Goal: Transaction & Acquisition: Purchase product/service

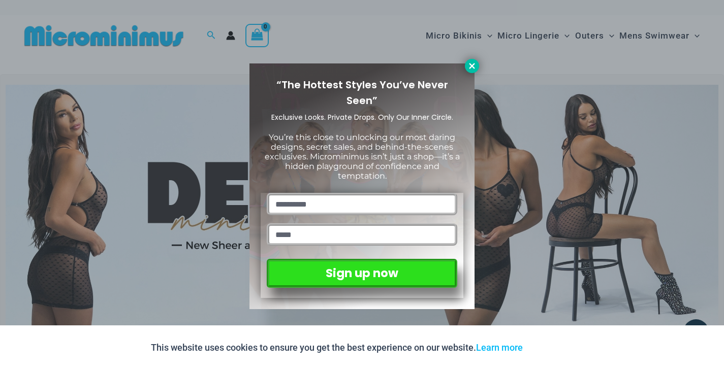
click at [471, 64] on icon at bounding box center [472, 66] width 6 height 6
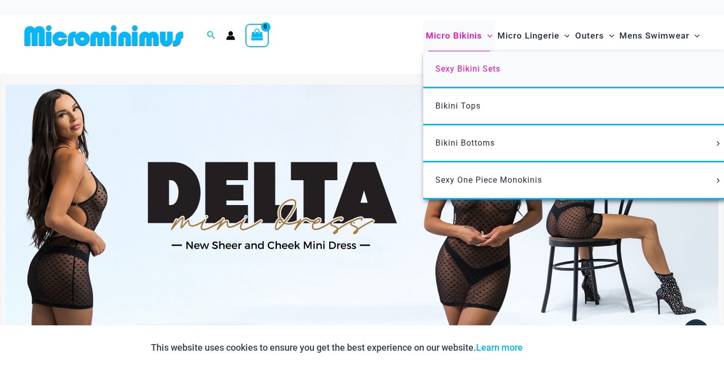
click at [464, 65] on span "Sexy Bikini Sets" at bounding box center [467, 69] width 65 height 10
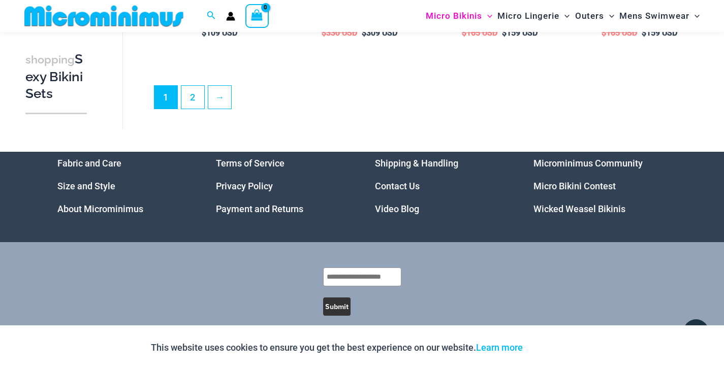
scroll to position [2202, 0]
click at [195, 93] on link "2" at bounding box center [192, 97] width 23 height 23
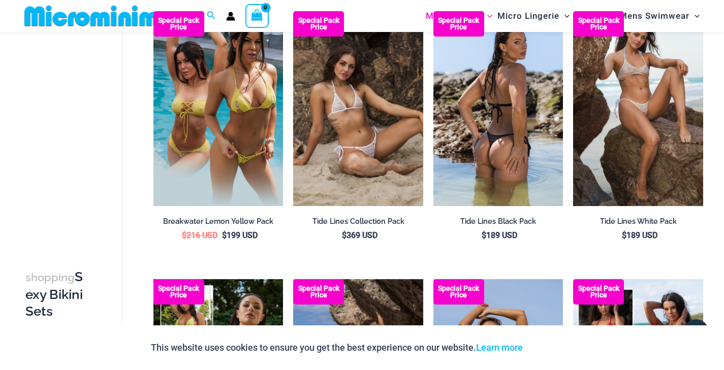
scroll to position [101, 0]
click at [495, 131] on img at bounding box center [498, 108] width 130 height 195
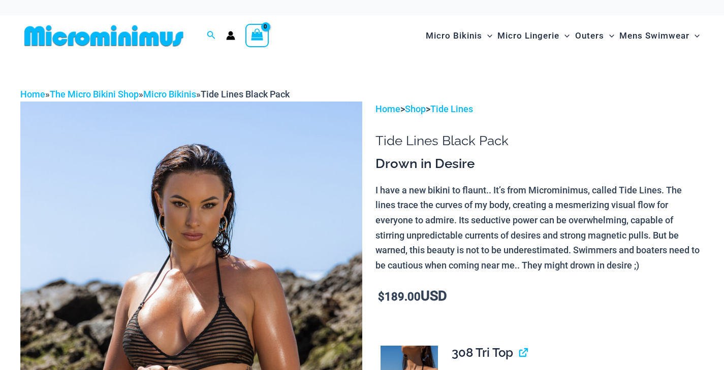
scroll to position [184, 0]
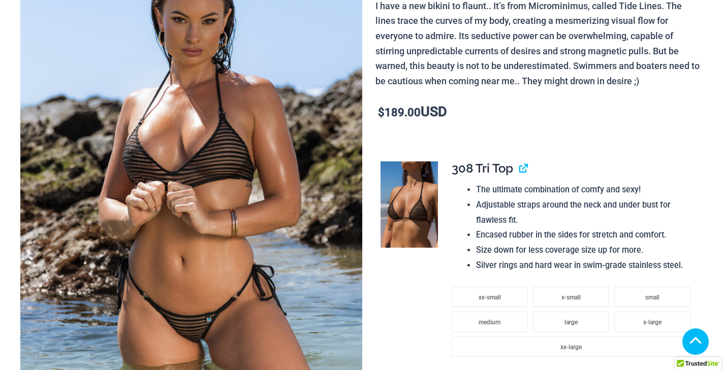
click at [409, 196] on img at bounding box center [409, 205] width 57 height 86
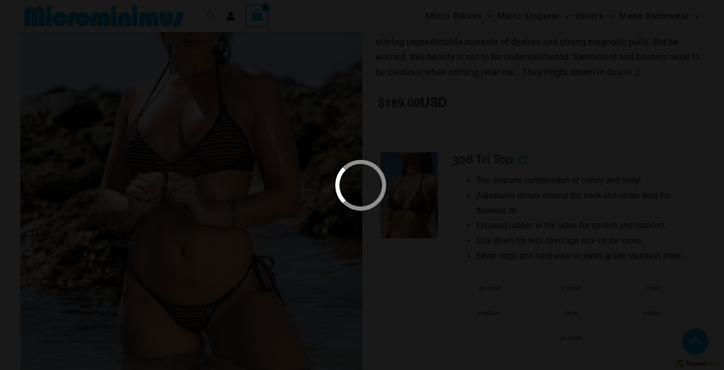
click at [378, 186] on div at bounding box center [361, 185] width 60 height 60
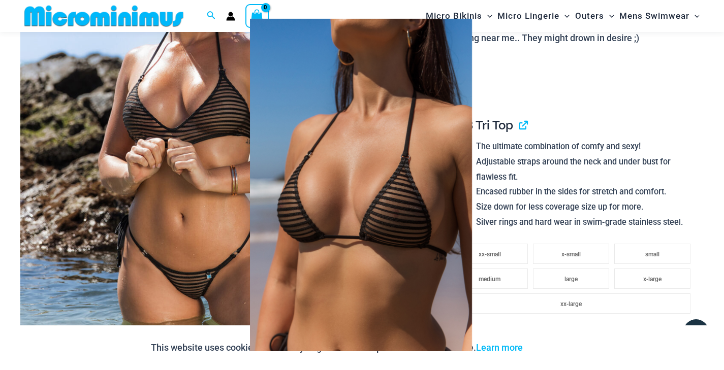
click at [332, 225] on img at bounding box center [361, 185] width 338 height 394
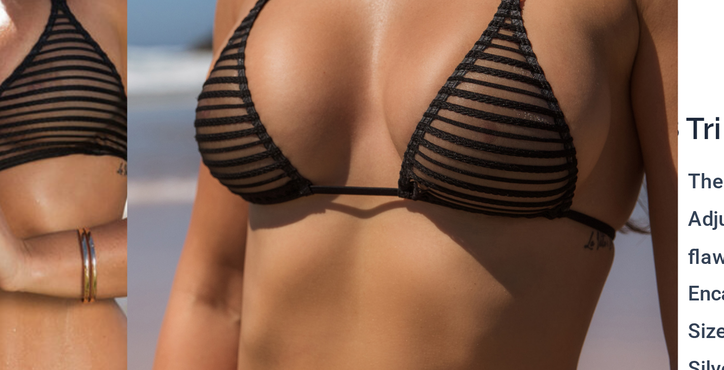
scroll to position [222, 0]
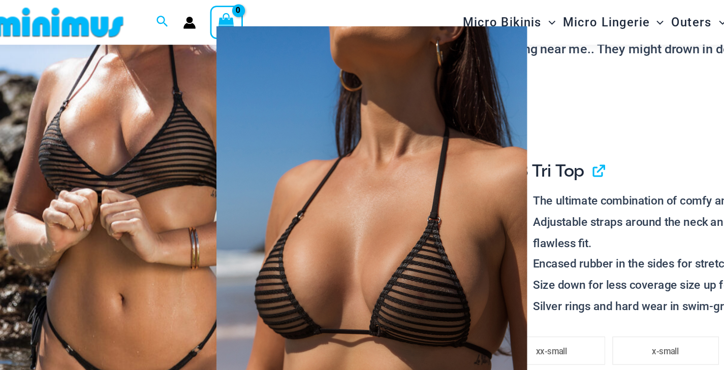
click at [221, 155] on img at bounding box center [361, 185] width 314 height 385
click at [117, 112] on div at bounding box center [362, 185] width 724 height 370
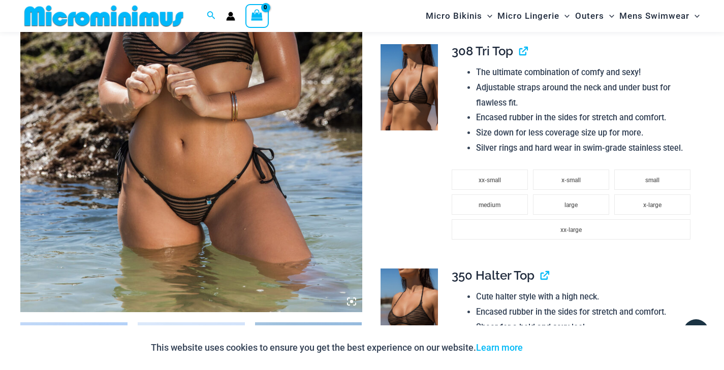
scroll to position [393, 0]
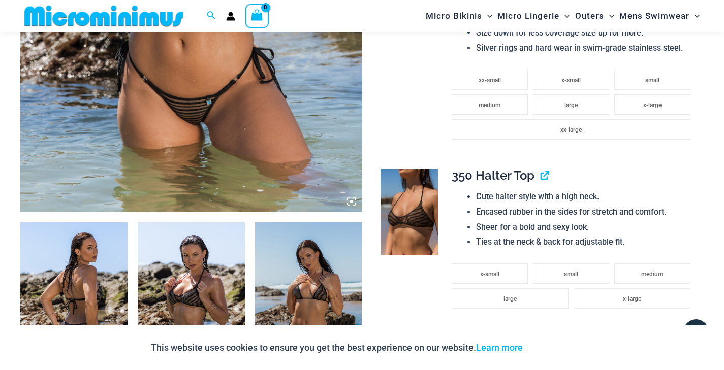
click at [417, 190] on img at bounding box center [409, 212] width 57 height 86
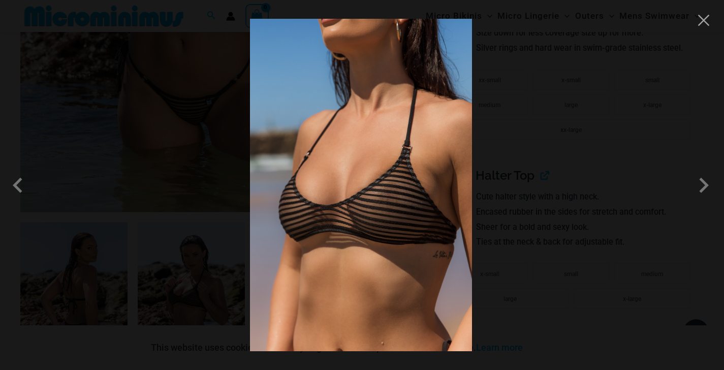
click at [387, 221] on img at bounding box center [361, 185] width 222 height 333
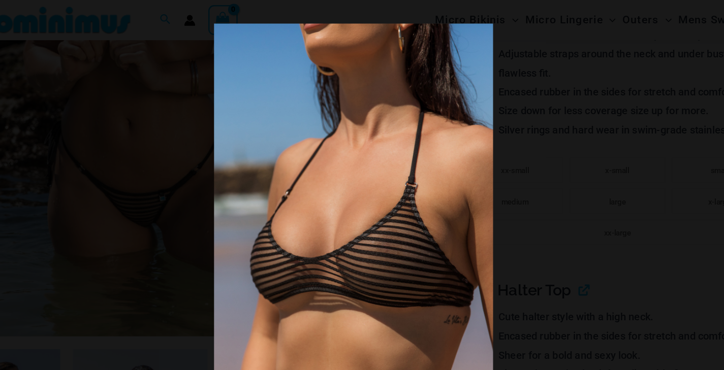
scroll to position [294, 0]
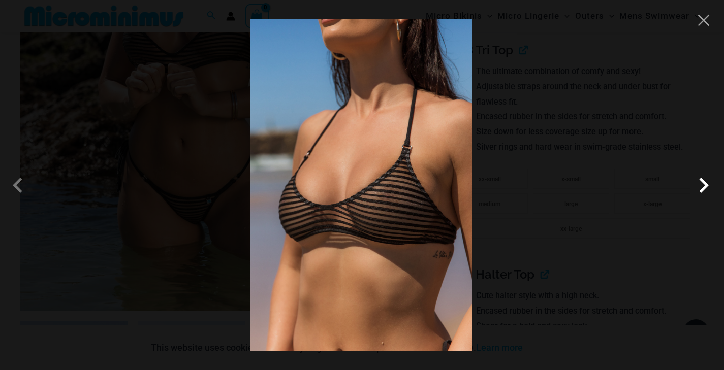
click at [702, 195] on span at bounding box center [703, 185] width 30 height 30
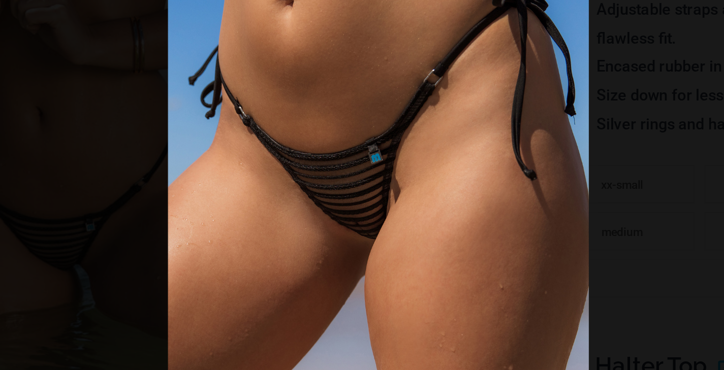
scroll to position [293, 0]
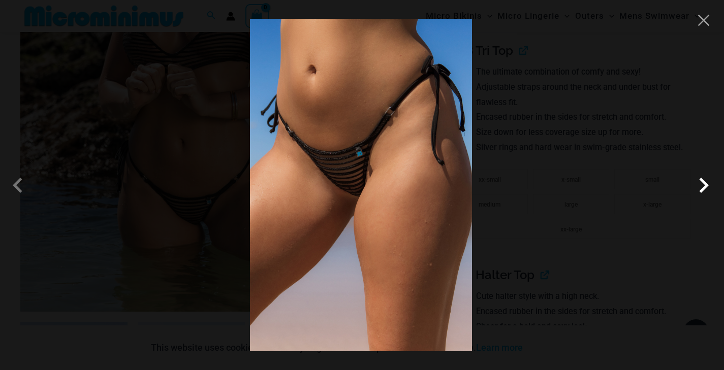
click at [712, 190] on span at bounding box center [703, 185] width 30 height 30
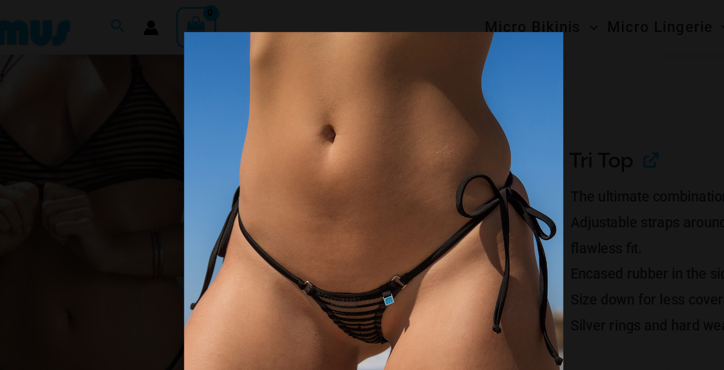
scroll to position [179, 0]
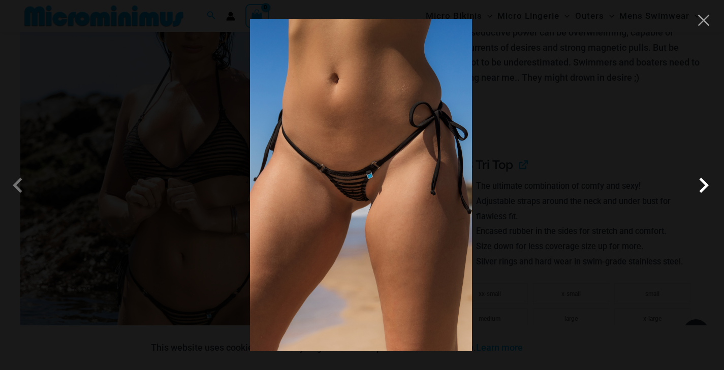
click at [706, 186] on span at bounding box center [703, 185] width 30 height 30
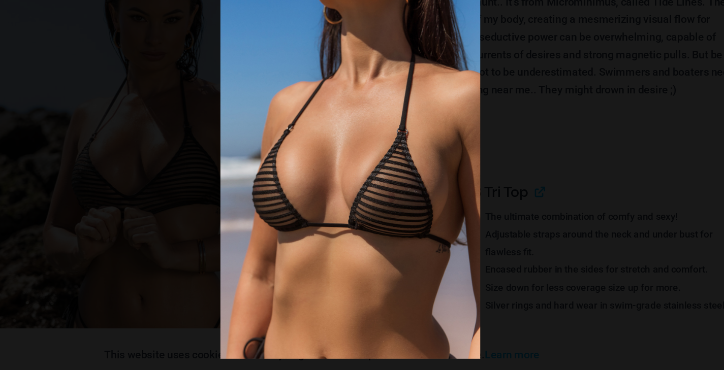
scroll to position [148, 0]
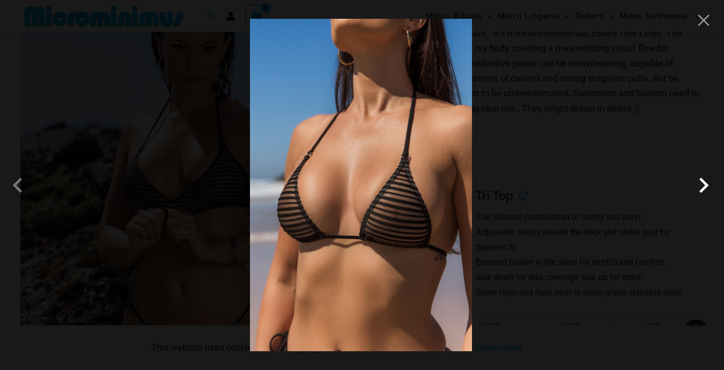
click at [696, 179] on span at bounding box center [703, 185] width 30 height 30
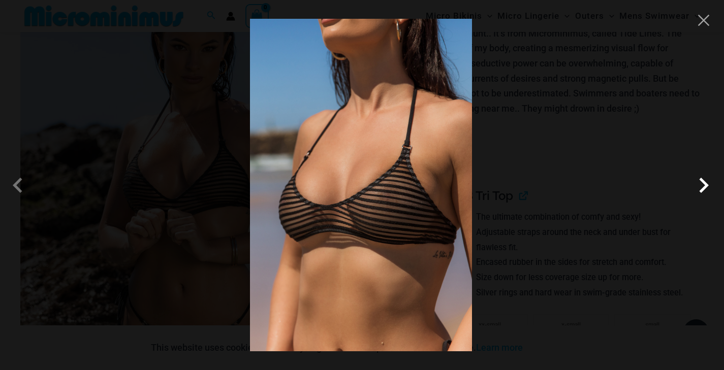
click at [696, 179] on span at bounding box center [703, 185] width 30 height 30
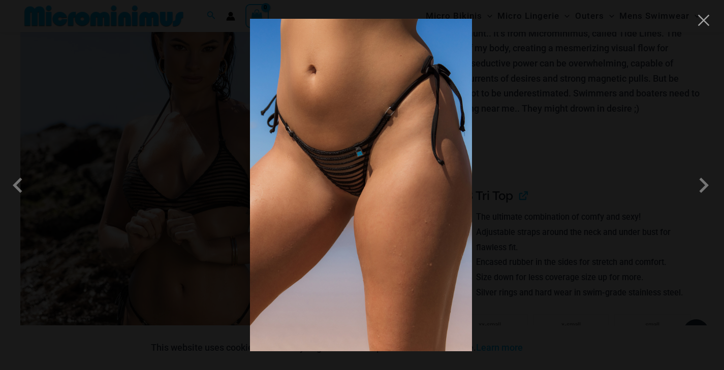
click at [712, 24] on div at bounding box center [362, 185] width 724 height 370
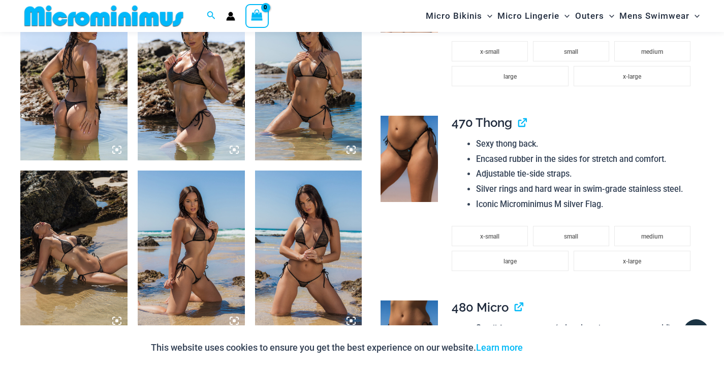
scroll to position [607, 0]
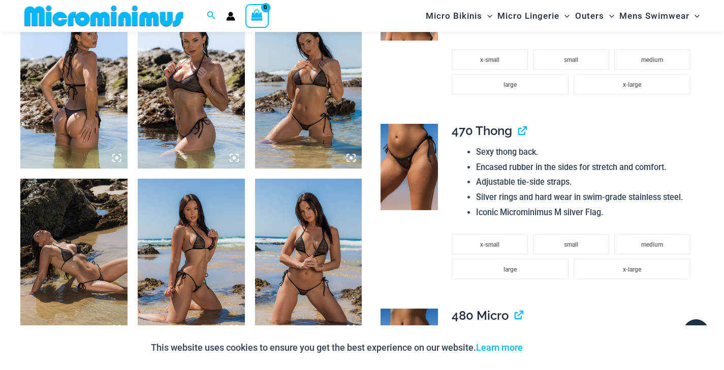
click at [93, 90] on img at bounding box center [73, 88] width 107 height 161
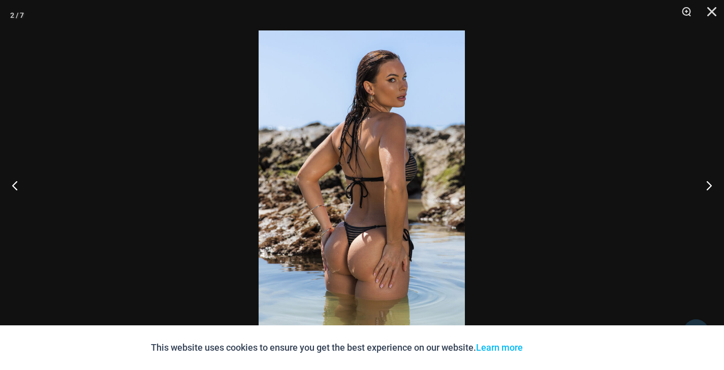
click at [357, 233] on img at bounding box center [362, 184] width 206 height 309
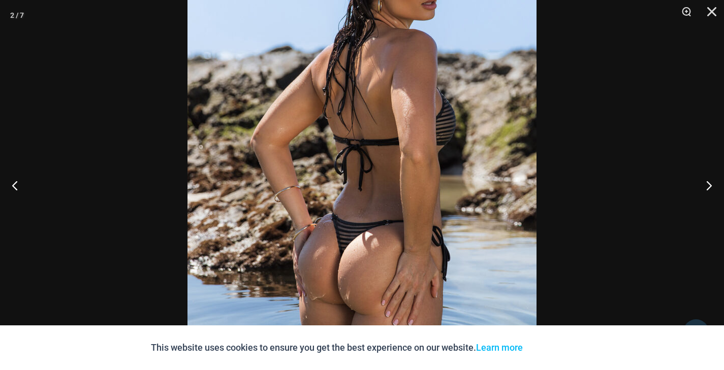
click at [357, 233] on img at bounding box center [361, 151] width 349 height 523
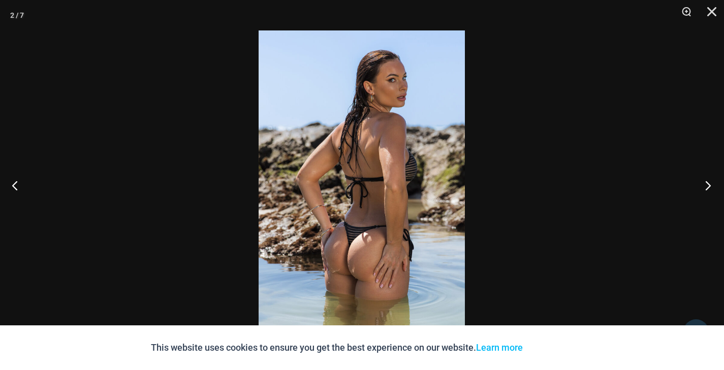
click at [708, 193] on button "Next" at bounding box center [705, 185] width 38 height 51
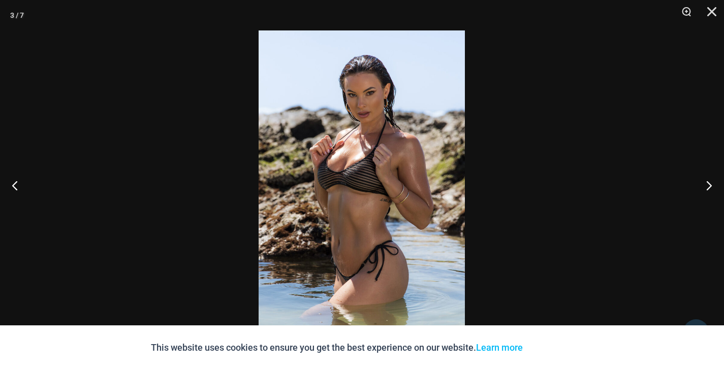
click at [363, 167] on img at bounding box center [362, 184] width 206 height 309
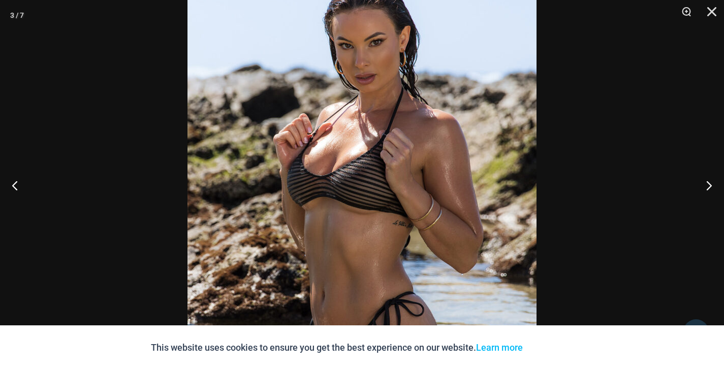
click at [363, 167] on img at bounding box center [361, 197] width 349 height 523
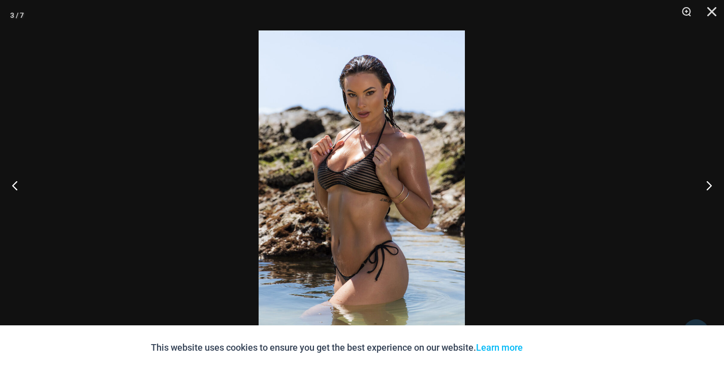
click at [368, 161] on img at bounding box center [362, 184] width 206 height 309
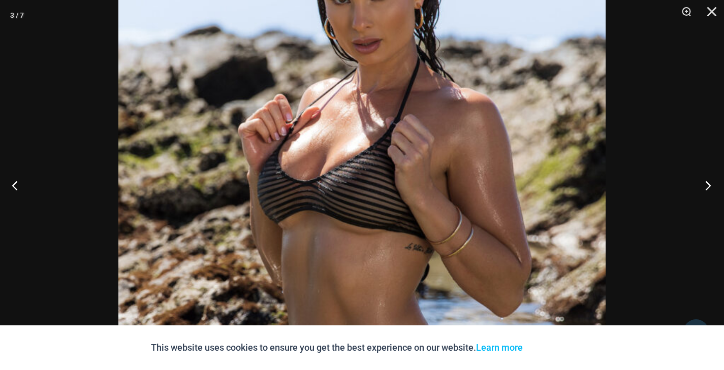
click at [711, 183] on button "Next" at bounding box center [705, 185] width 38 height 51
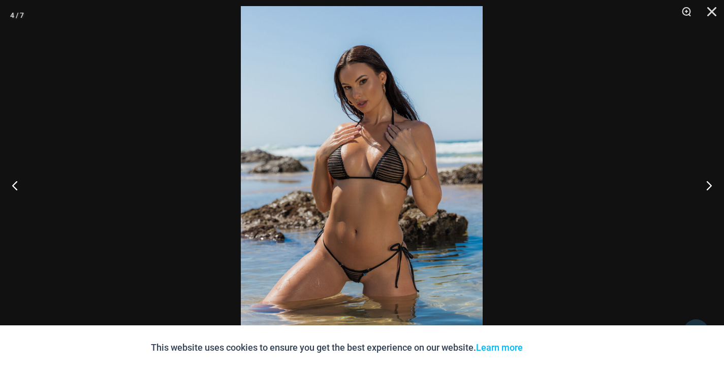
click at [368, 178] on img at bounding box center [362, 187] width 242 height 363
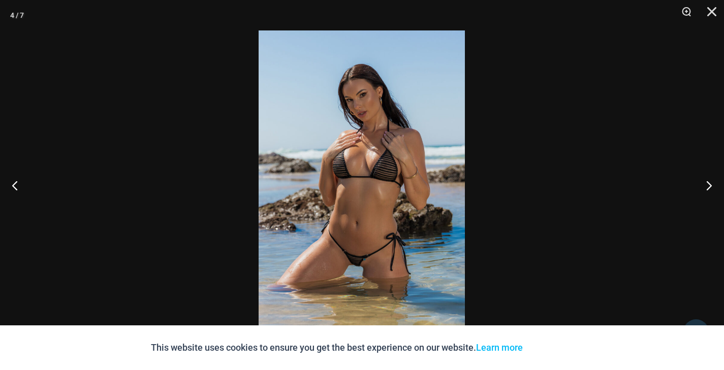
click at [368, 178] on img at bounding box center [362, 184] width 206 height 309
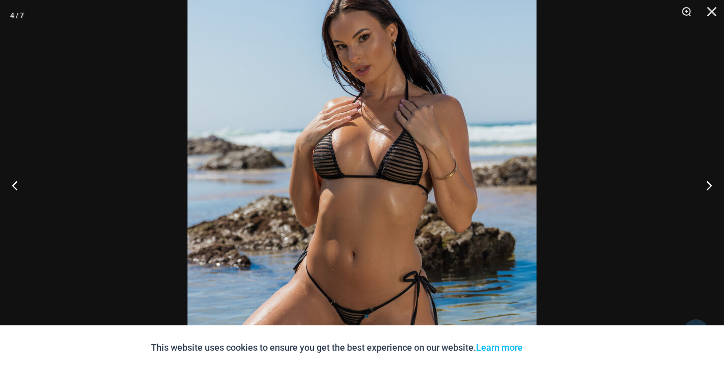
click at [368, 178] on img at bounding box center [361, 190] width 349 height 523
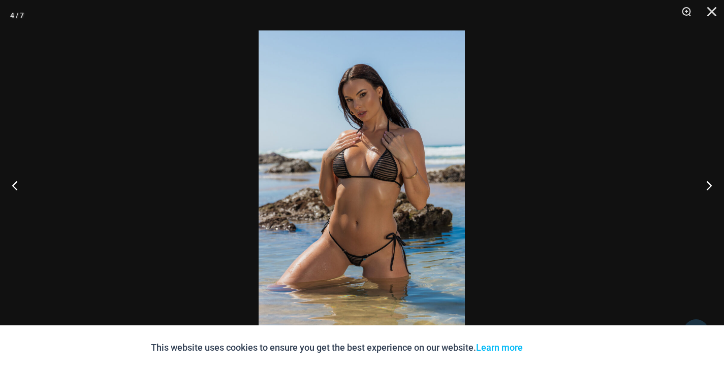
click at [368, 178] on img at bounding box center [362, 184] width 206 height 309
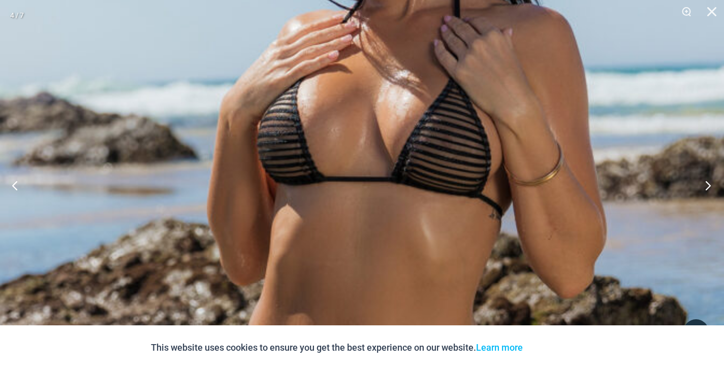
click at [706, 188] on button "Next" at bounding box center [705, 185] width 38 height 51
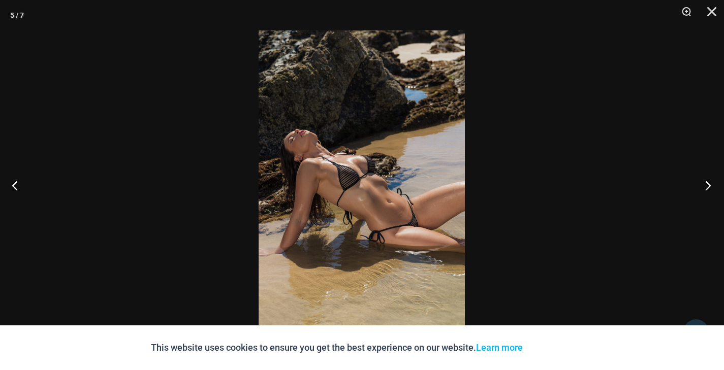
click at [706, 188] on button "Next" at bounding box center [705, 185] width 38 height 51
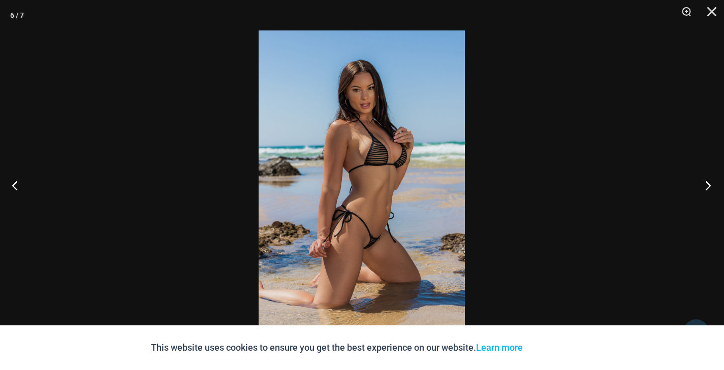
click at [706, 188] on button "Next" at bounding box center [705, 185] width 38 height 51
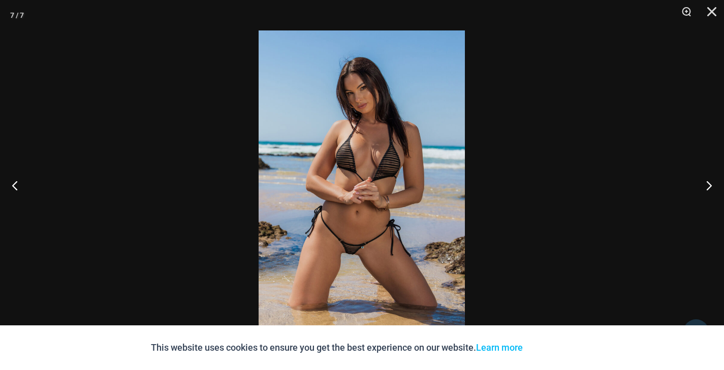
click at [668, 154] on div at bounding box center [362, 185] width 724 height 370
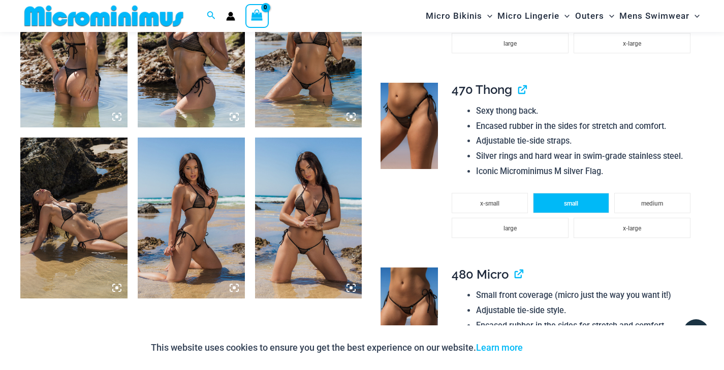
scroll to position [648, 0]
click at [424, 111] on img at bounding box center [409, 126] width 57 height 86
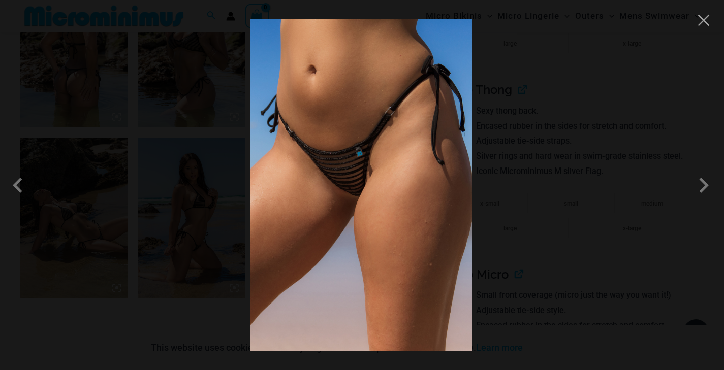
click at [364, 137] on img at bounding box center [361, 185] width 222 height 333
click at [703, 33] on div at bounding box center [362, 185] width 724 height 370
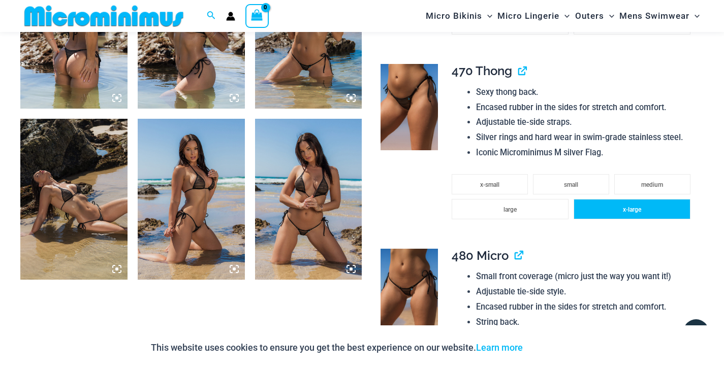
scroll to position [671, 0]
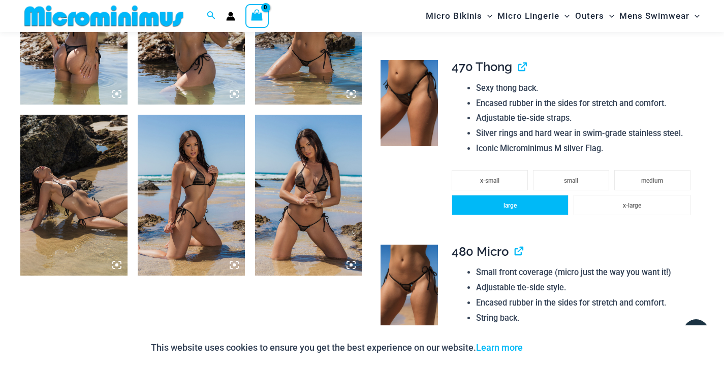
click at [540, 195] on li "large" at bounding box center [510, 205] width 117 height 20
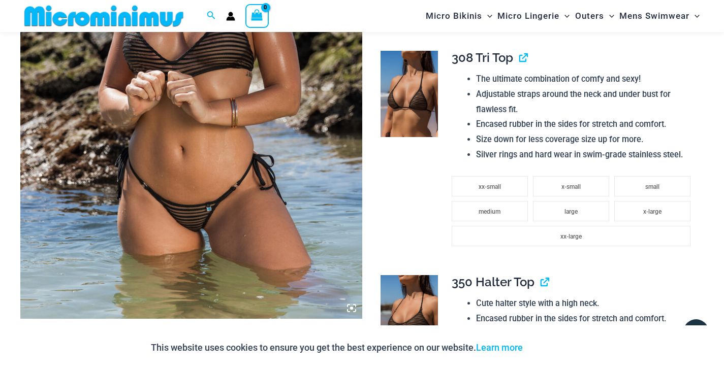
scroll to position [291, 0]
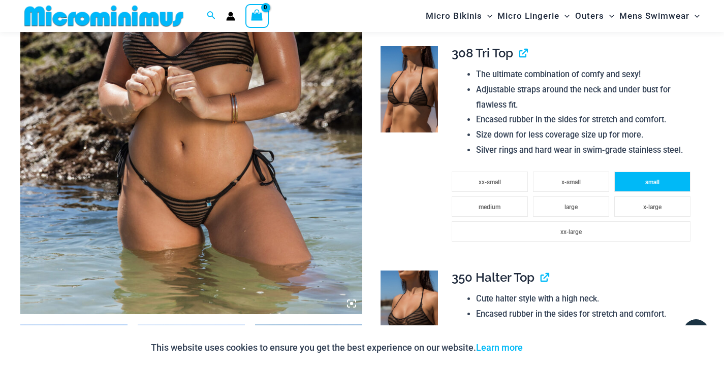
click at [650, 183] on li "small" at bounding box center [652, 182] width 76 height 20
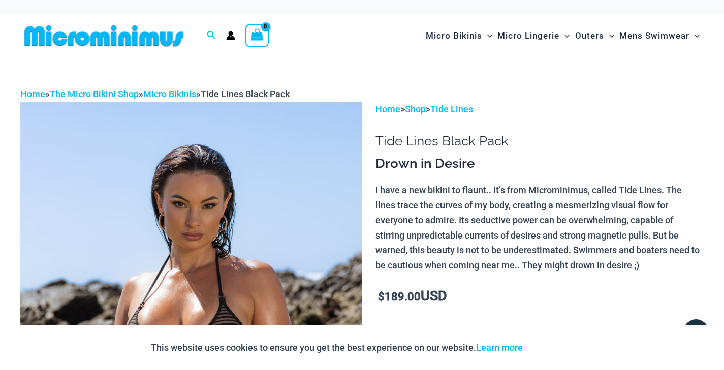
scroll to position [9, 0]
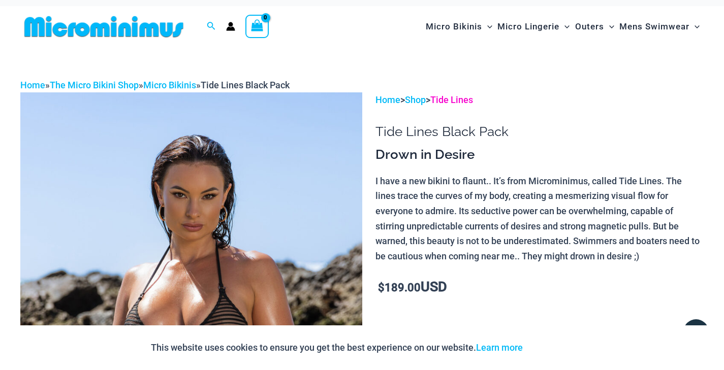
click at [461, 102] on link "Tide Lines" at bounding box center [451, 100] width 43 height 11
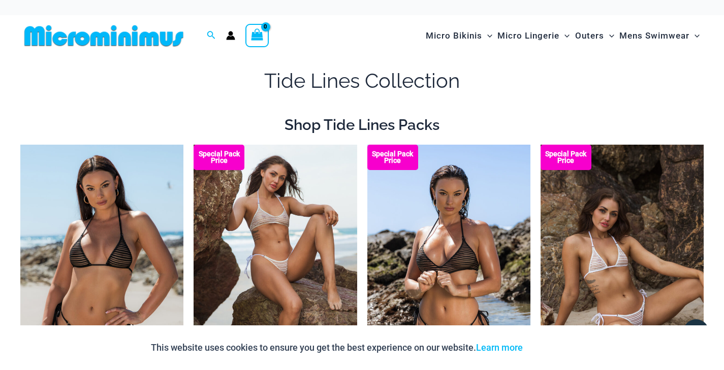
scroll to position [1, 0]
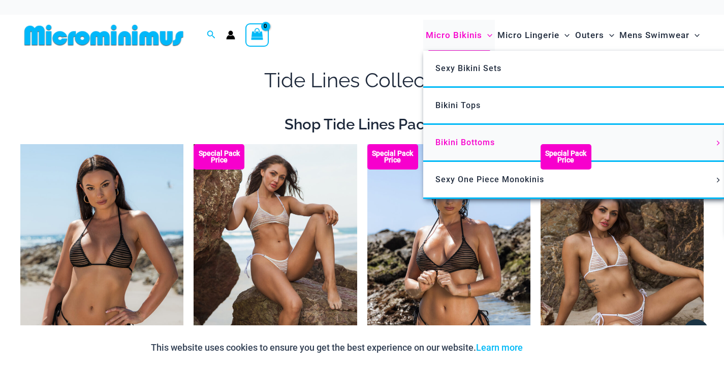
click at [471, 142] on span "Bikini Bottoms" at bounding box center [464, 143] width 59 height 10
